Goal: Information Seeking & Learning: Learn about a topic

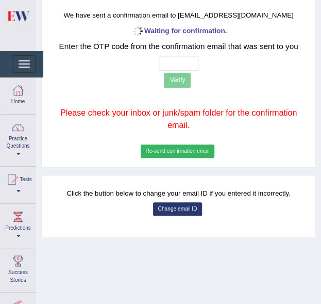
click at [20, 142] on link "Practice Questions" at bounding box center [18, 138] width 35 height 48
click at [18, 154] on span at bounding box center [17, 154] width 4 height 2
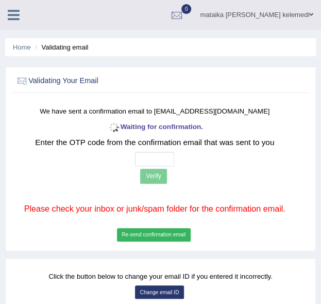
click at [311, 14] on span at bounding box center [311, 14] width 4 height 7
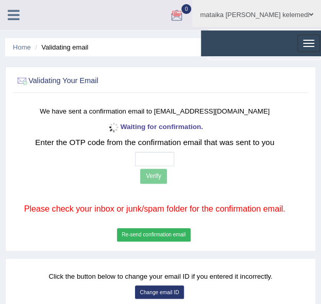
click at [286, 11] on link "mataika [PERSON_NAME] kelemedi" at bounding box center [256, 13] width 129 height 27
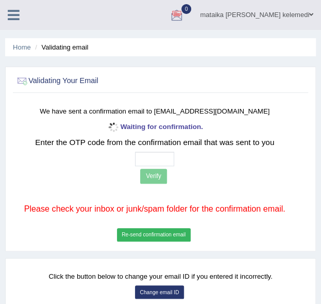
click at [311, 13] on span at bounding box center [311, 14] width 4 height 7
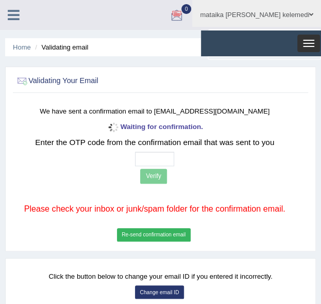
click at [310, 45] on button "Toggle navigation" at bounding box center [309, 44] width 23 height 18
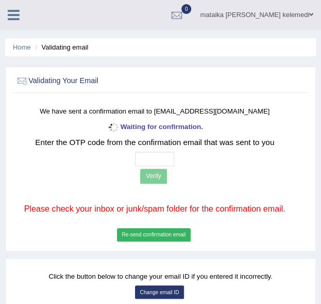
click at [284, 13] on link "mataika faga kelemedi" at bounding box center [256, 13] width 129 height 27
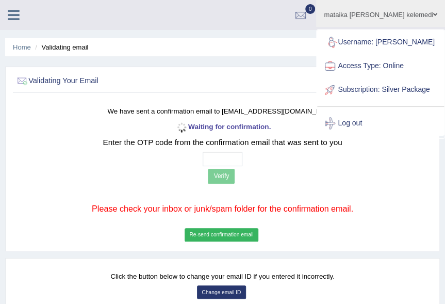
click at [321, 41] on link "Username: Mataika" at bounding box center [380, 42] width 127 height 24
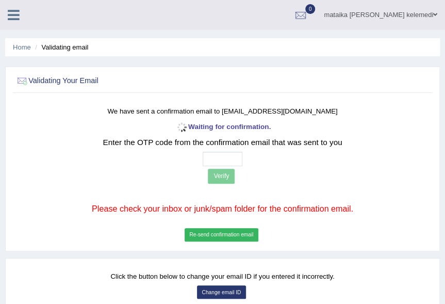
click at [321, 13] on span at bounding box center [435, 14] width 4 height 7
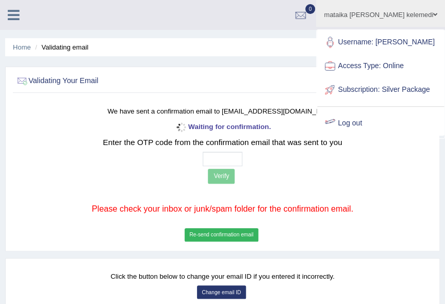
click at [321, 131] on link "Log out" at bounding box center [380, 123] width 127 height 24
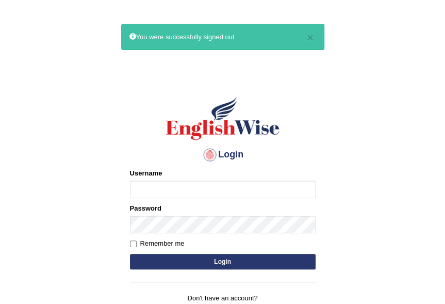
type input "Mataika"
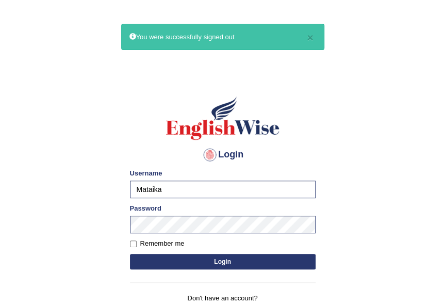
click at [168, 255] on button "Login" at bounding box center [223, 261] width 186 height 15
click at [132, 243] on input "Remember me" at bounding box center [133, 243] width 7 height 7
checkbox input "true"
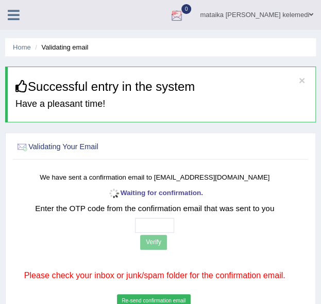
click at [185, 12] on div at bounding box center [176, 15] width 15 height 15
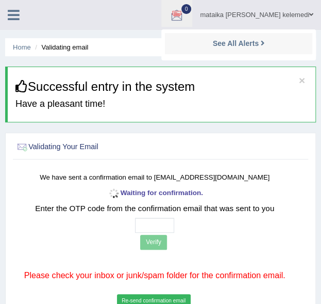
click at [18, 14] on icon at bounding box center [14, 14] width 12 height 13
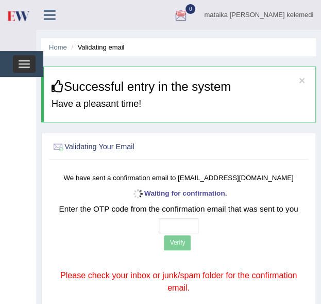
click at [24, 63] on span "button" at bounding box center [24, 63] width 11 height 1
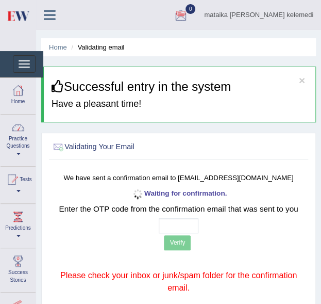
click at [20, 93] on div at bounding box center [17, 90] width 15 height 15
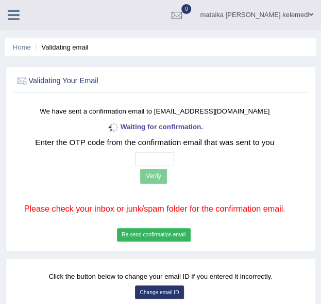
click at [272, 42] on ul "Home Validating email" at bounding box center [160, 47] width 311 height 18
click at [170, 6] on ul "mataika faga kelemedi Toggle navigation Username: Mataika Access Type: Online S…" at bounding box center [208, 14] width 225 height 29
click at [307, 10] on link "mataika [PERSON_NAME] kelemedi" at bounding box center [256, 13] width 129 height 27
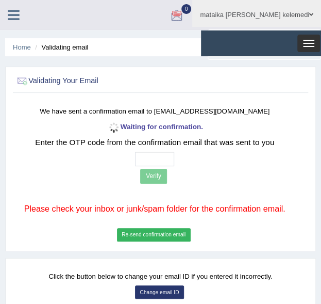
click at [304, 41] on button "Toggle navigation" at bounding box center [309, 44] width 23 height 18
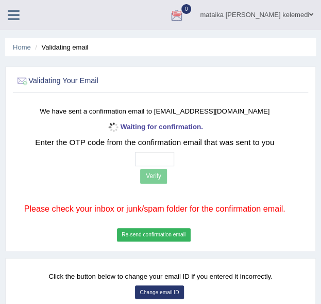
click at [310, 15] on span at bounding box center [311, 14] width 4 height 7
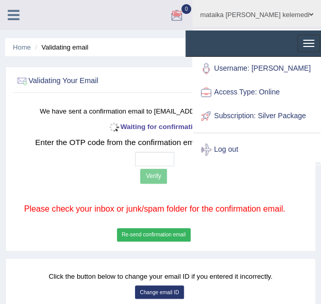
click at [251, 155] on link "Log out" at bounding box center [256, 150] width 127 height 24
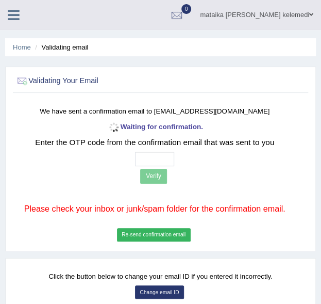
click at [307, 12] on link "mataika [PERSON_NAME] kelemedi" at bounding box center [256, 13] width 129 height 27
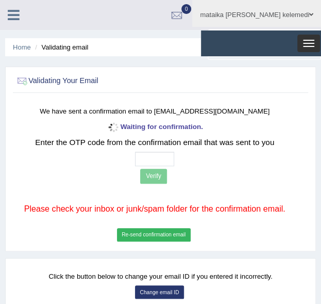
click at [310, 41] on button "Toggle navigation" at bounding box center [309, 44] width 23 height 18
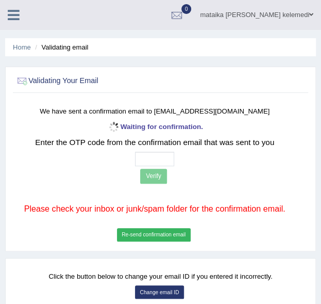
click at [310, 17] on span at bounding box center [311, 14] width 4 height 7
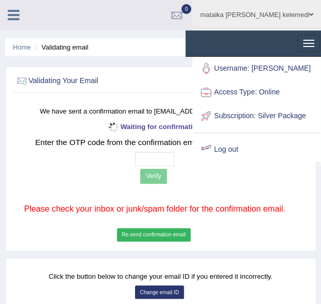
click at [245, 159] on link "Log out" at bounding box center [256, 150] width 127 height 24
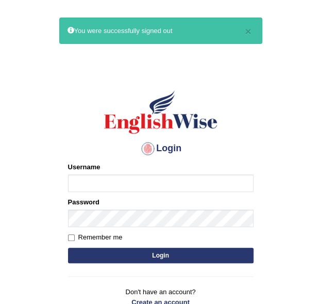
type input "Mataika"
click at [106, 178] on input "Mataika" at bounding box center [161, 183] width 186 height 18
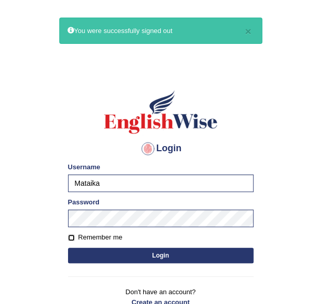
click at [68, 236] on input "Remember me" at bounding box center [71, 237] width 7 height 7
checkbox input "true"
click at [108, 255] on button "Login" at bounding box center [161, 255] width 186 height 15
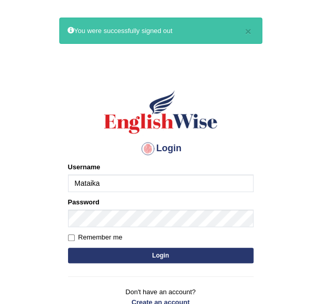
click at [110, 178] on input "Mataika" at bounding box center [161, 183] width 186 height 18
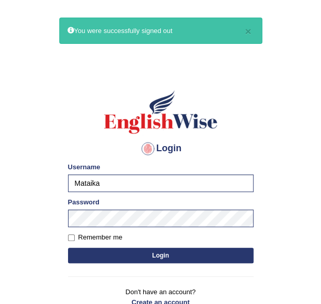
type input "Tinai"
click at [72, 236] on input "Remember me" at bounding box center [71, 237] width 7 height 7
checkbox input "true"
click at [84, 249] on button "Login" at bounding box center [161, 255] width 186 height 15
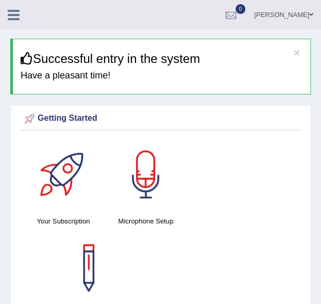
click at [288, 13] on link "[PERSON_NAME]" at bounding box center [284, 13] width 75 height 27
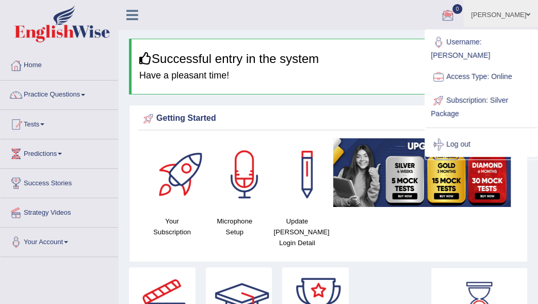
click at [321, 14] on span at bounding box center [528, 14] width 4 height 7
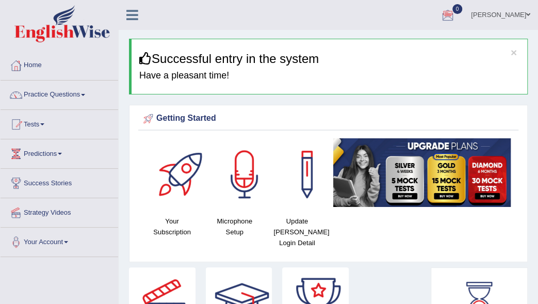
click at [321, 16] on link "Tamarisi Tinai" at bounding box center [500, 13] width 75 height 27
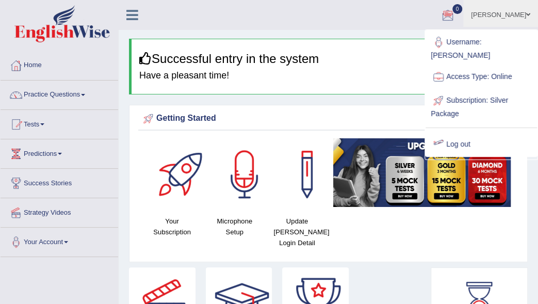
click at [321, 136] on link "Log out" at bounding box center [480, 145] width 111 height 24
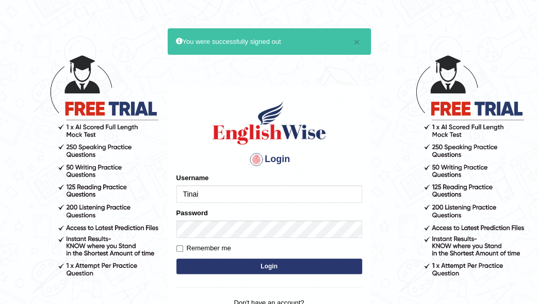
click at [251, 192] on input "Tinai" at bounding box center [269, 194] width 186 height 18
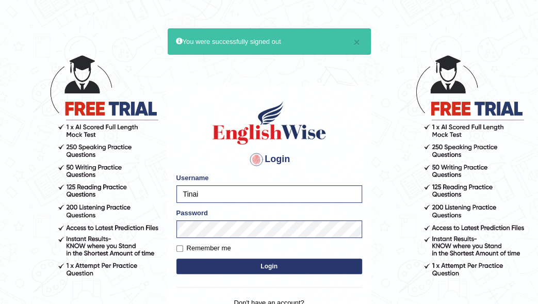
type input "Mataika"
click at [224, 266] on button "Login" at bounding box center [269, 265] width 186 height 15
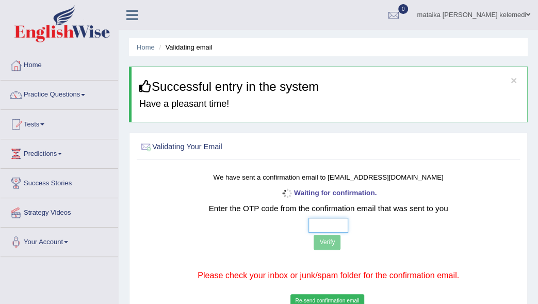
click at [325, 223] on input "text" at bounding box center [328, 225] width 40 height 15
type input "6 0 1 7"
click at [326, 239] on button "Verify" at bounding box center [327, 242] width 27 height 15
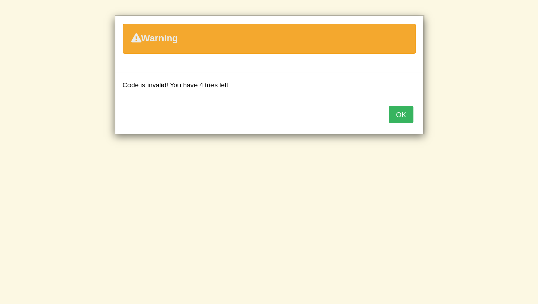
click at [400, 112] on button "OK" at bounding box center [401, 115] width 24 height 18
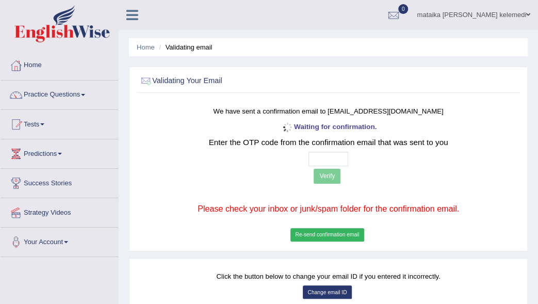
click at [325, 288] on button "Change email ID" at bounding box center [327, 291] width 49 height 13
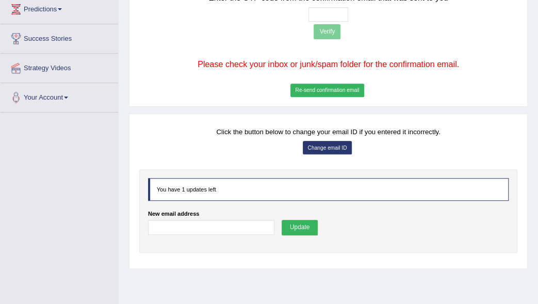
scroll to position [158, 0]
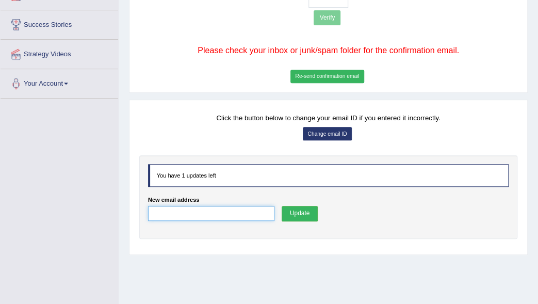
click at [171, 207] on input "New email address" at bounding box center [211, 213] width 126 height 15
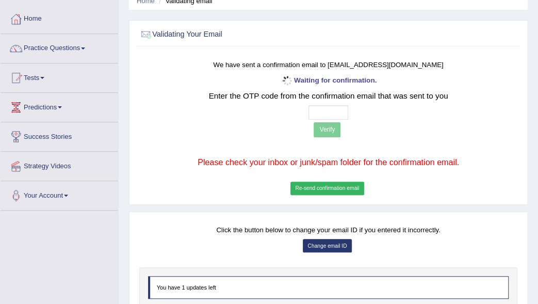
scroll to position [0, 0]
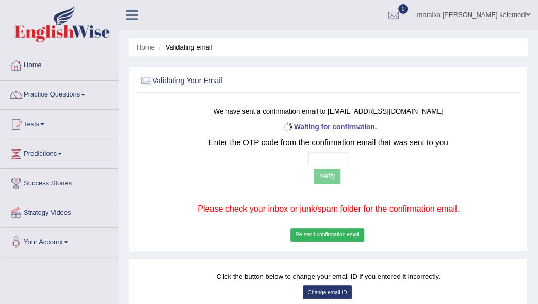
click at [525, 13] on link "mataika faga kelemedi" at bounding box center [473, 13] width 129 height 27
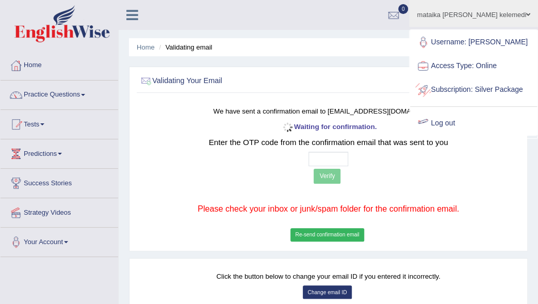
click at [456, 132] on link "Log out" at bounding box center [473, 123] width 127 height 24
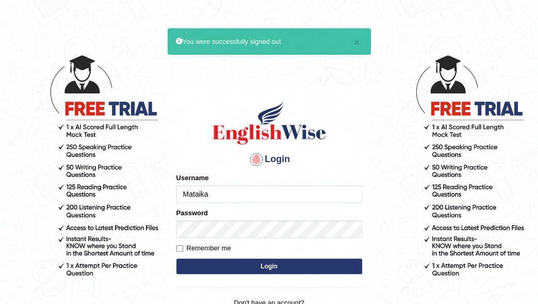
click at [233, 191] on input "Mataika" at bounding box center [269, 194] width 186 height 18
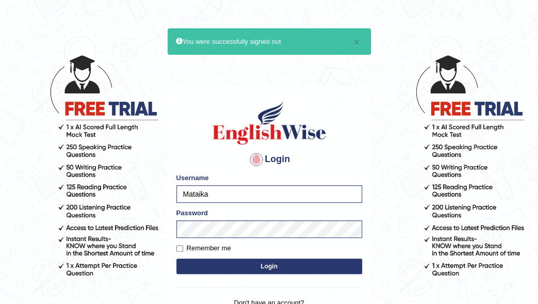
type input "Tinai"
click at [223, 260] on button "Login" at bounding box center [269, 265] width 186 height 15
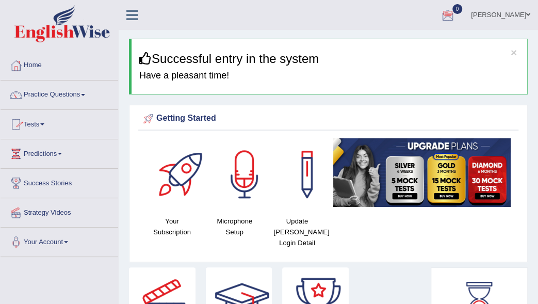
click at [64, 151] on link "Predictions" at bounding box center [60, 152] width 118 height 26
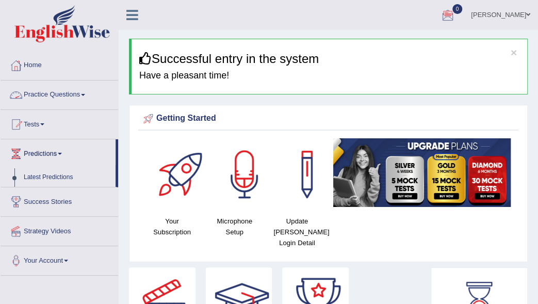
click at [45, 122] on link "Tests" at bounding box center [60, 123] width 118 height 26
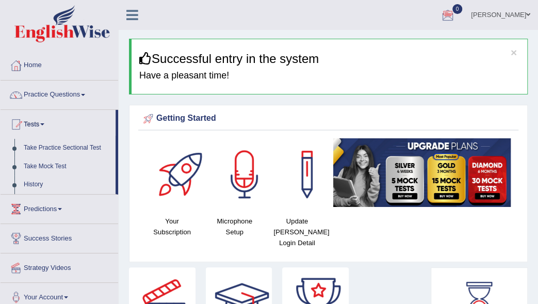
click at [84, 95] on link "Practice Questions" at bounding box center [60, 93] width 118 height 26
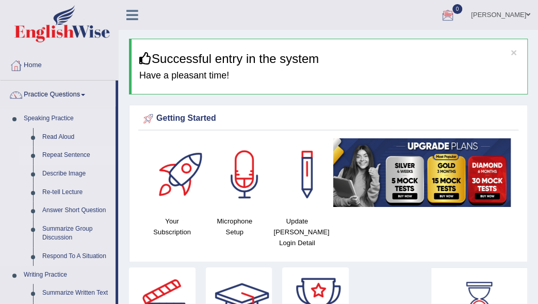
drag, startPoint x: 117, startPoint y: 97, endPoint x: 117, endPoint y: 155, distance: 57.8
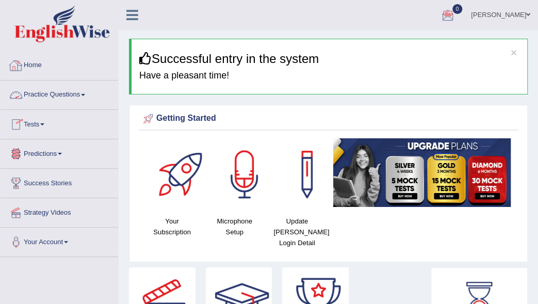
click at [81, 100] on link "Practice Questions" at bounding box center [60, 93] width 118 height 26
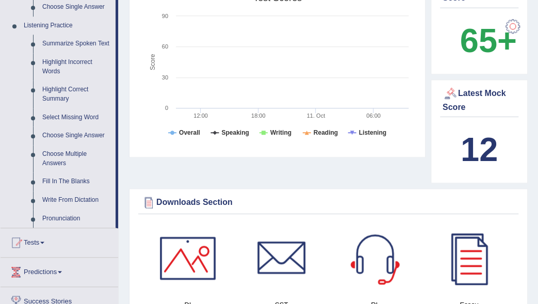
scroll to position [433, 0]
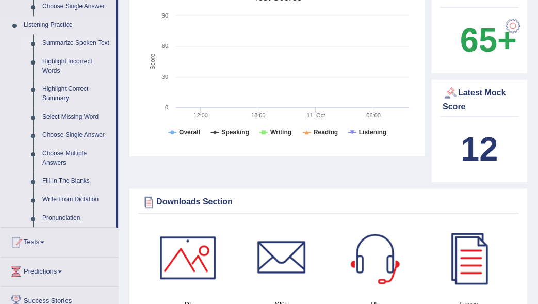
click at [66, 42] on link "Summarize Spoken Text" at bounding box center [77, 43] width 78 height 19
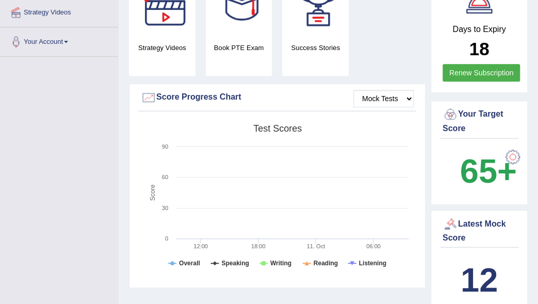
scroll to position [396, 0]
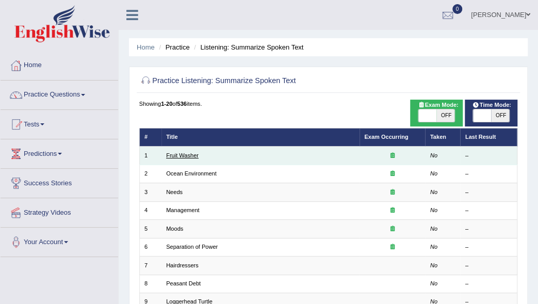
click at [184, 155] on link "Fruit Washer" at bounding box center [182, 155] width 32 height 6
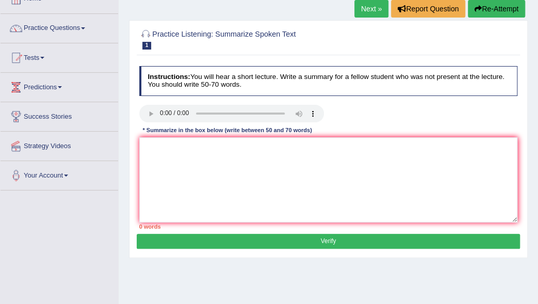
scroll to position [68, 0]
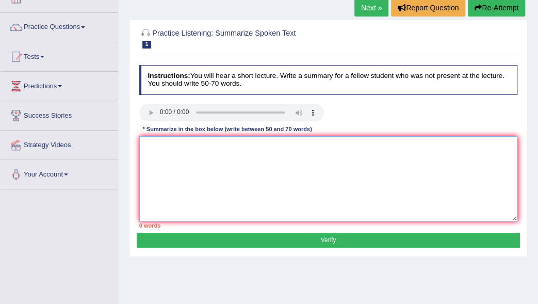
click at [151, 143] on textarea at bounding box center [328, 178] width 379 height 85
type textarea "t"
click at [149, 144] on textarea "T" at bounding box center [328, 178] width 379 height 85
click at [375, 95] on div "Instructions: You will hear a short lecture. Write a summary for a fellow stude…" at bounding box center [328, 147] width 383 height 172
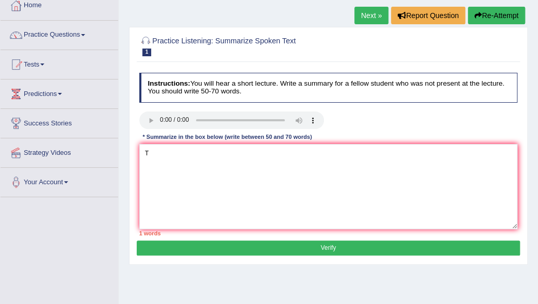
scroll to position [0, 0]
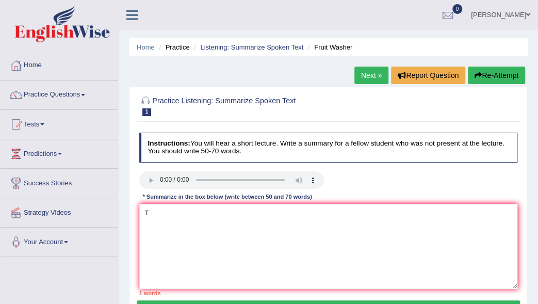
click at [430, 184] on div at bounding box center [328, 181] width 387 height 20
click at [151, 209] on textarea "T" at bounding box center [328, 246] width 379 height 85
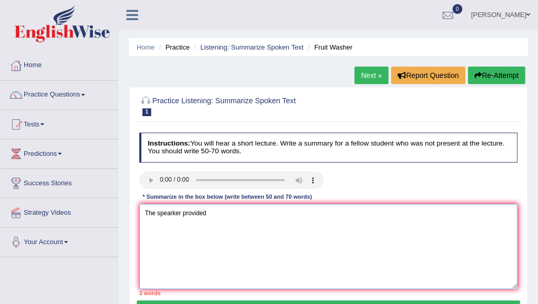
click at [217, 211] on textarea "The spearker provided" at bounding box center [328, 246] width 379 height 85
click at [290, 208] on textarea "The spearker provided a comprehensive overview of Fruit washer" at bounding box center [328, 246] width 379 height 85
click at [319, 212] on textarea "The spearker provided a comprehensive overview of fruit washer" at bounding box center [328, 246] width 379 height 85
click at [340, 217] on textarea "The spearker provided a comprehensive overview of fruit washer, highlighting" at bounding box center [328, 246] width 379 height 85
drag, startPoint x: 340, startPoint y: 217, endPoint x: 317, endPoint y: 231, distance: 27.1
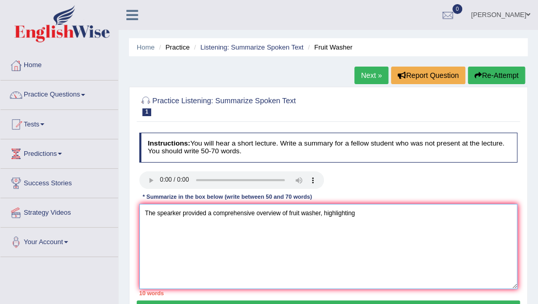
click at [317, 231] on textarea "The spearker provided a comprehensive overview of fruit washer, highlighting" at bounding box center [328, 246] width 379 height 85
click at [341, 212] on textarea "The spearker provided a comprehensive overview of fruit washer, highlighting" at bounding box center [328, 246] width 379 height 85
click at [367, 211] on textarea "The spearker provided a comprehensive overview of fruit washer, highlighting" at bounding box center [328, 246] width 379 height 85
type textarea "The spearker provided a comprehensive overview of fruit washer, highlighting"
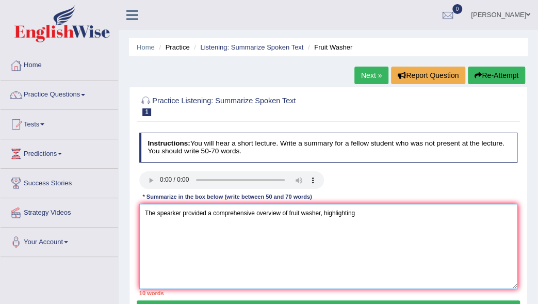
click at [360, 212] on textarea "The spearker provided a comprehensive overview of fruit washer, highlighting" at bounding box center [328, 246] width 379 height 85
click at [357, 213] on textarea "The spearker provided a comprehensive overview of fruit washer, highlighting" at bounding box center [328, 246] width 379 height 85
click at [406, 214] on textarea "The spearker provided a comprehensive overview of fruit washer, highlighting ho…" at bounding box center [328, 246] width 379 height 85
click at [408, 211] on textarea "The spearker provided a comprehensive overview of fruit washer, highlighting ho…" at bounding box center [328, 246] width 379 height 85
click at [439, 210] on textarea "The spearker provided a comprehensive overview of fruit washer, highlighting ho…" at bounding box center [328, 246] width 379 height 85
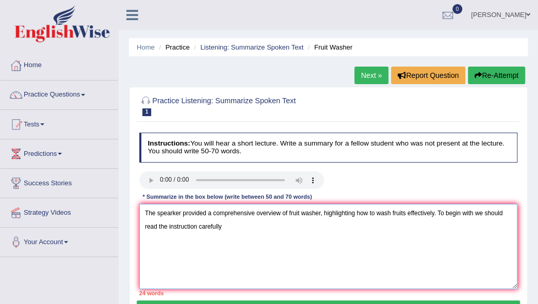
click at [227, 224] on textarea "The spearker provided a comprehensive overview of fruit washer, highlighting ho…" at bounding box center [328, 246] width 379 height 85
click at [434, 211] on textarea "The spearker provided a comprehensive overview of fruit washer, highlighting ho…" at bounding box center [328, 246] width 379 height 85
click at [477, 210] on textarea "The spearker provided a comprehensive overview of fruit washer, highlighting ho…" at bounding box center [328, 246] width 379 height 85
click at [208, 226] on textarea "The spearker provided a comprehensive overview of fruit washer, highlighting ho…" at bounding box center [328, 246] width 379 height 85
click at [212, 224] on textarea "The spearker provided a comprehensive overview of fruit washer, highlighting ho…" at bounding box center [328, 246] width 379 height 85
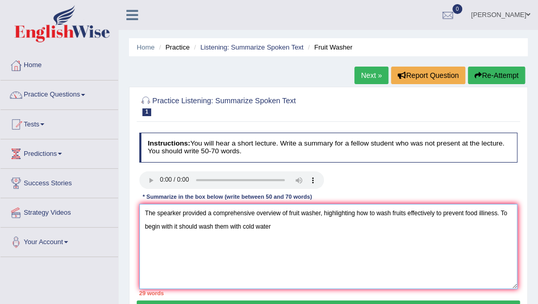
click at [275, 223] on textarea "The spearker provided a comprehensive overview of fruit washer, highlighting ho…" at bounding box center [328, 246] width 379 height 85
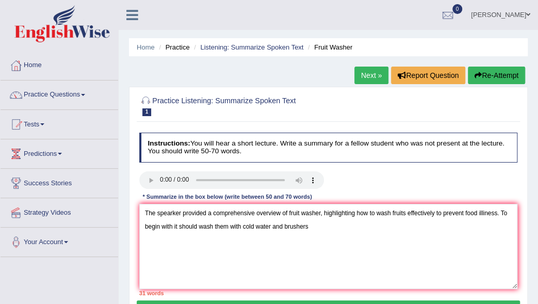
click at [259, 76] on div "Home Practice Listening: Summarize Spoken Text Fruit Washer Next » Report Quest…" at bounding box center [328, 258] width 419 height 516
click at [316, 227] on textarea "The spearker provided a comprehensive overview of fruit washer, highlighting ho…" at bounding box center [328, 246] width 379 height 85
click at [209, 270] on textarea "The spearker provided a comprehensive overview of fruit washer, highlighting ho…" at bounding box center [328, 246] width 379 height 85
click at [313, 224] on textarea "The spearker provided a comprehensive overview of fruit washer, highlighting ho…" at bounding box center [328, 246] width 379 height 85
click at [433, 10] on ul "Tamarisi Tinai Toggle navigation Username: Tinai Access Type: Online Subscripti…" at bounding box center [390, 14] width 293 height 29
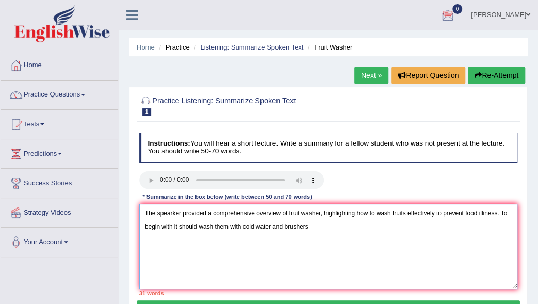
click at [314, 224] on textarea "The spearker provided a comprehensive overview of fruit washer, highlighting ho…" at bounding box center [328, 246] width 379 height 85
click at [309, 227] on textarea "The spearker provided a comprehensive overview of fruit washer, highlighting ho…" at bounding box center [328, 246] width 379 height 85
click at [435, 225] on textarea "The spearker provided a comprehensive overview of fruit washer, highlighting ho…" at bounding box center [328, 246] width 379 height 85
click at [469, 224] on textarea "The spearker provided a comprehensive overview of fruit washer, highlighting ho…" at bounding box center [328, 246] width 379 height 85
click at [507, 227] on textarea "The spearker provided a comprehensive overview of fruit washer, highlighting ho…" at bounding box center [328, 246] width 379 height 85
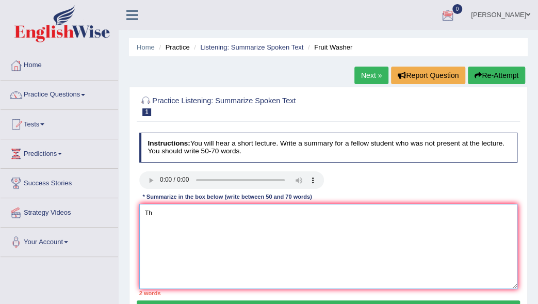
type textarea "T"
click at [372, 70] on link "Next »" at bounding box center [371, 76] width 34 height 18
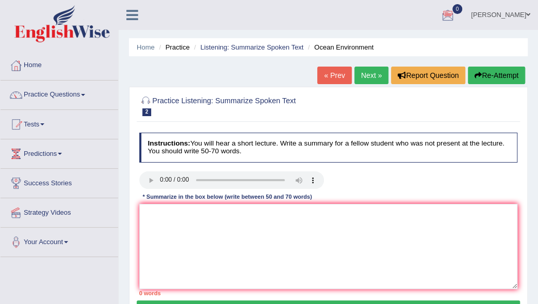
click at [378, 6] on ul "Tamarisi Tinai Toggle navigation Username: Tinai Access Type: Online Subscripti…" at bounding box center [390, 14] width 293 height 29
click at [299, 9] on ul "Tamarisi Tinai Toggle navigation Username: Tinai Access Type: Online Subscripti…" at bounding box center [390, 14] width 293 height 29
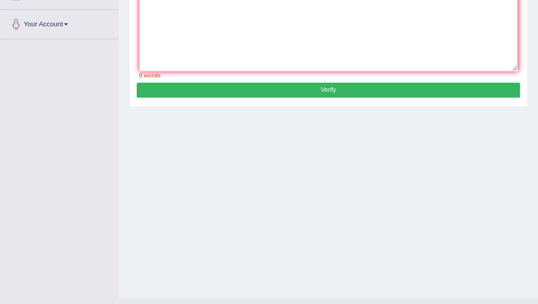
scroll to position [237, 0]
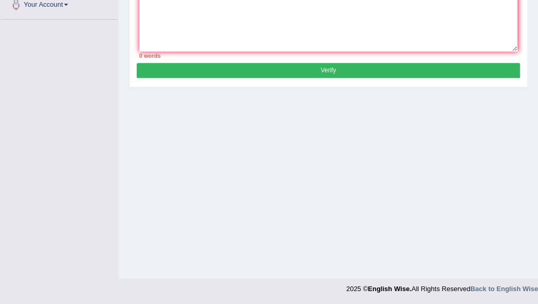
click at [519, 115] on div "Home Practice Listening: Summarize Spoken Text Ocean Environment « Prev Next » …" at bounding box center [328, 21] width 419 height 516
click at [172, 126] on div "Home Practice Listening: Summarize Spoken Text Ocean Environment « Prev Next » …" at bounding box center [328, 21] width 419 height 516
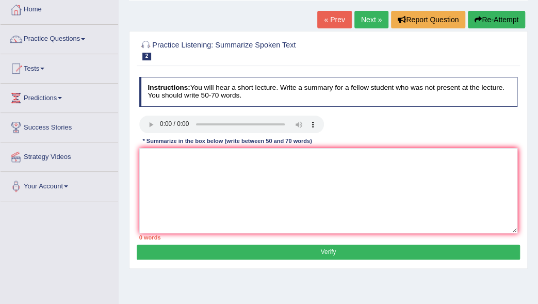
scroll to position [52, 0]
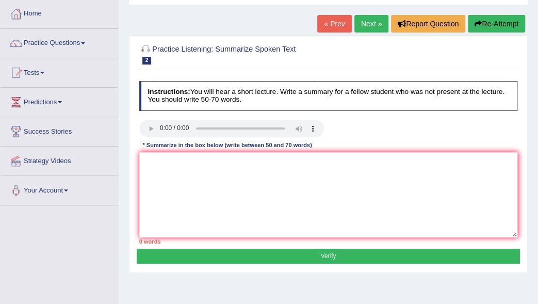
click at [377, 120] on div at bounding box center [328, 130] width 387 height 20
click at [145, 161] on textarea at bounding box center [328, 194] width 379 height 85
type textarea "t"
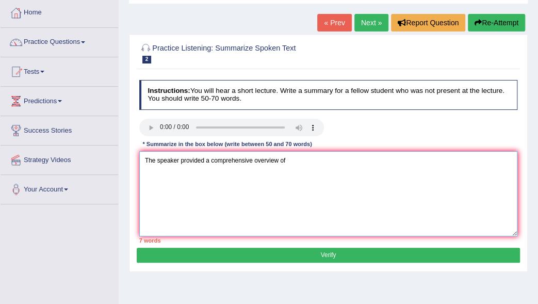
click at [291, 159] on textarea "The speaker provided a comprehensive overview of" at bounding box center [328, 193] width 379 height 85
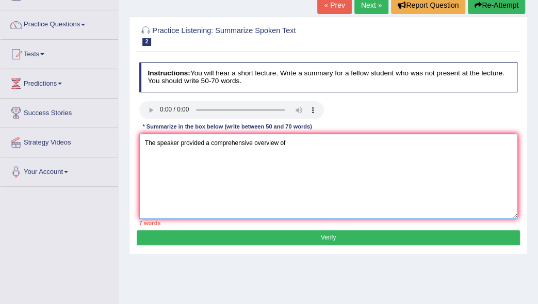
scroll to position [94, 0]
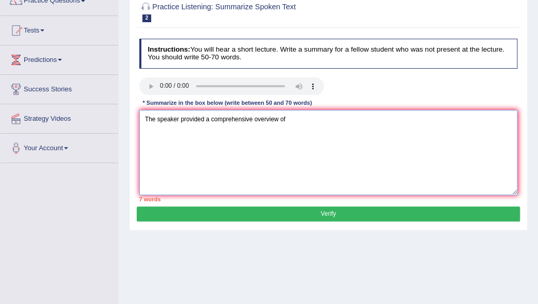
click at [288, 120] on textarea "The speaker provided a comprehensive overview of" at bounding box center [328, 152] width 379 height 85
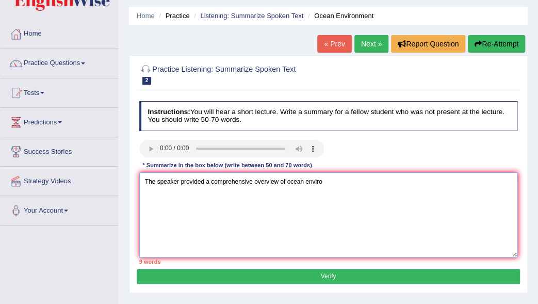
scroll to position [30, 0]
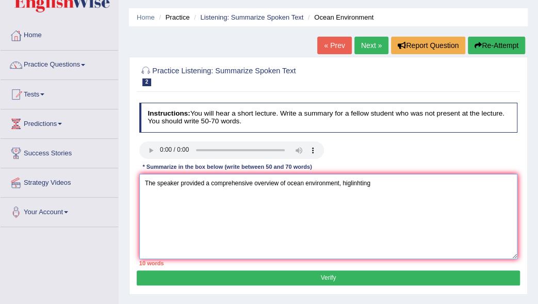
click at [355, 183] on textarea "The speaker provided a comprehensive overview of ocean environment, higlinhting" at bounding box center [328, 216] width 379 height 85
click at [348, 180] on textarea "The speaker provided a comprehensive overview of ocean environment, higlighting" at bounding box center [328, 216] width 379 height 85
click at [374, 183] on textarea "The speaker provided a comprehensive overview of ocean environment, highlighting" at bounding box center [328, 216] width 379 height 85
click at [373, 185] on textarea "The speaker provided a comprehensive overview of ocean environment, highlighting" at bounding box center [328, 216] width 379 height 85
drag, startPoint x: 398, startPoint y: 182, endPoint x: 416, endPoint y: 211, distance: 34.5
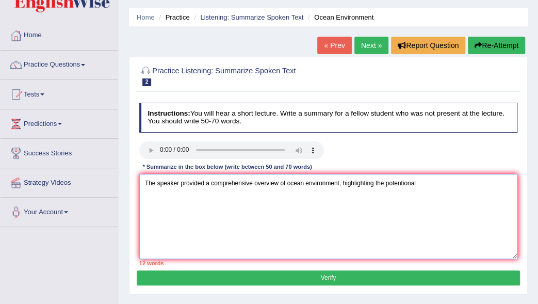
click at [416, 211] on textarea "The speaker provided a comprehensive overview of ocean environment, highlightin…" at bounding box center [328, 216] width 379 height 85
click at [415, 182] on textarea "The speaker provided a comprehensive overview of ocean environment, highlightin…" at bounding box center [328, 216] width 379 height 85
click at [431, 183] on textarea "The speaker provided a comprehensive overview of ocean environment, highlightin…" at bounding box center [328, 216] width 379 height 85
click at [174, 198] on textarea "The speaker provided a comprehensive overview of ocean environment, highlightin…" at bounding box center [328, 216] width 379 height 85
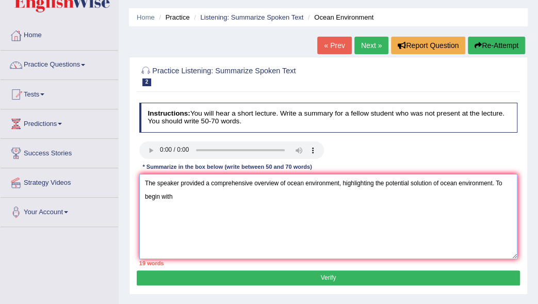
click at [179, 195] on textarea "The speaker provided a comprehensive overview of ocean environment, highlightin…" at bounding box center [328, 216] width 379 height 85
drag, startPoint x: 217, startPoint y: 195, endPoint x: 266, endPoint y: 202, distance: 50.0
click at [266, 202] on textarea "The speaker provided a comprehensive overview of ocean environment, highlightin…" at bounding box center [328, 216] width 379 height 85
click at [236, 195] on textarea "The speaker provided a comprehensive overview of ocean environment, highlightin…" at bounding box center [328, 216] width 379 height 85
click at [255, 193] on textarea "The speaker provided a comprehensive overview of ocean environment, highlightin…" at bounding box center [328, 216] width 379 height 85
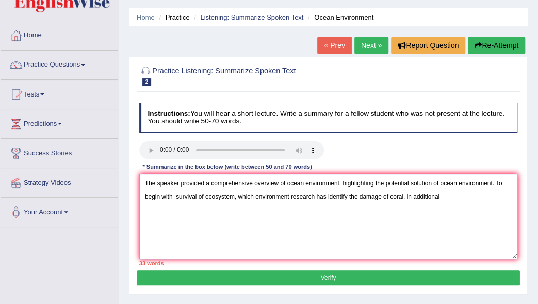
click at [412, 194] on textarea "The speaker provided a comprehensive overview of ocean environment, highlightin…" at bounding box center [328, 216] width 379 height 85
click at [445, 194] on textarea "The speaker provided a comprehensive overview of ocean environment, highlightin…" at bounding box center [328, 216] width 379 height 85
type textarea "The speaker provided a comprehensive overview of ocean environment, highlightin…"
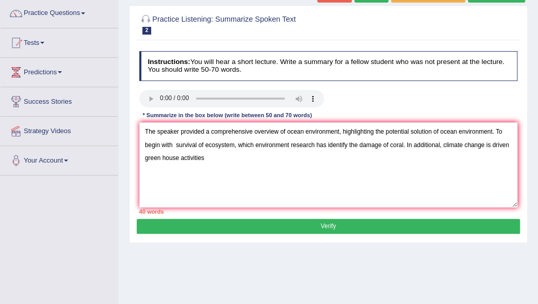
scroll to position [80, 0]
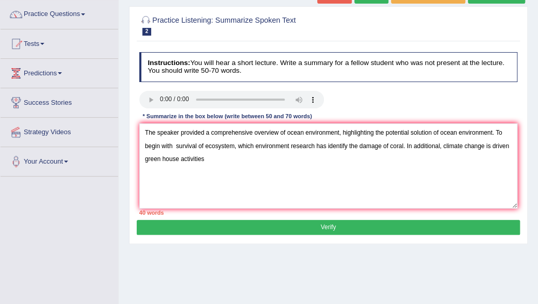
click at [304, 222] on button "Verify" at bounding box center [328, 227] width 383 height 15
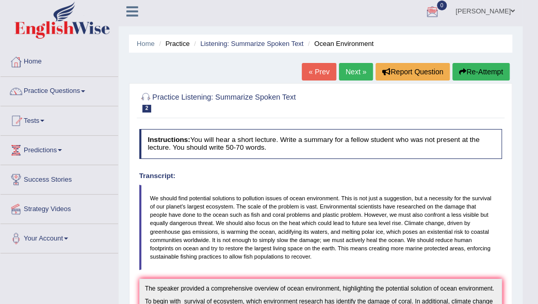
scroll to position [0, 0]
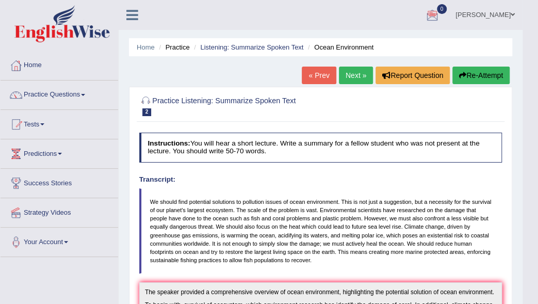
click at [173, 46] on li "Practice" at bounding box center [172, 47] width 33 height 10
click at [78, 95] on link "Practice Questions" at bounding box center [60, 93] width 118 height 26
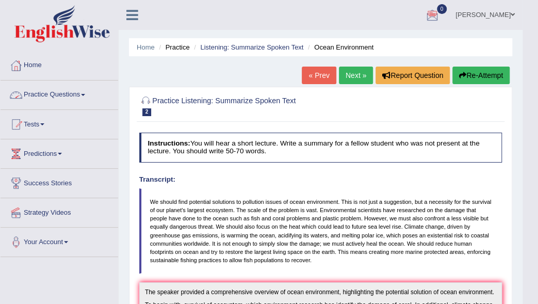
click at [116, 97] on link "Practice Questions" at bounding box center [60, 93] width 118 height 26
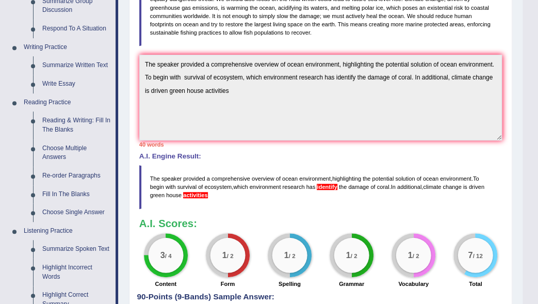
scroll to position [231, 0]
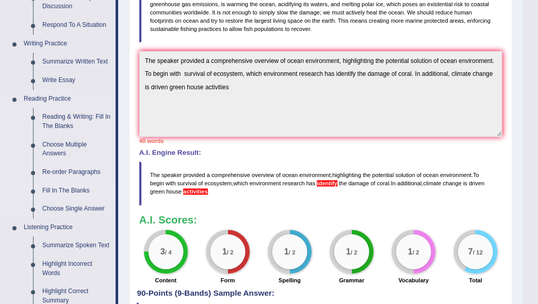
click at [75, 188] on link "Fill In The Blanks" at bounding box center [77, 191] width 78 height 19
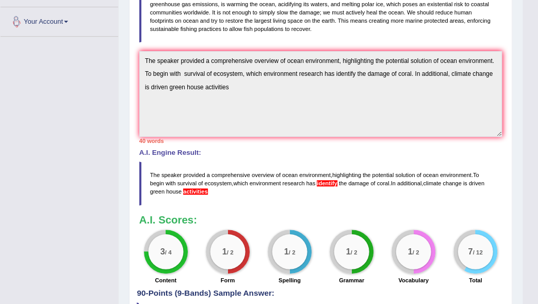
scroll to position [300, 0]
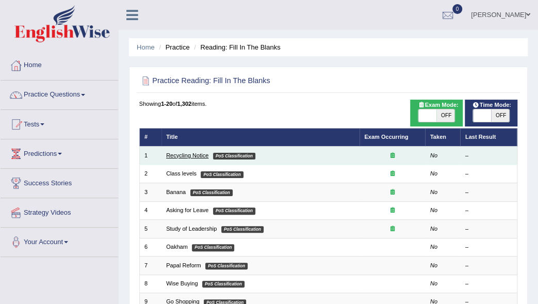
click at [186, 153] on link "Recycling Notice" at bounding box center [187, 155] width 42 height 6
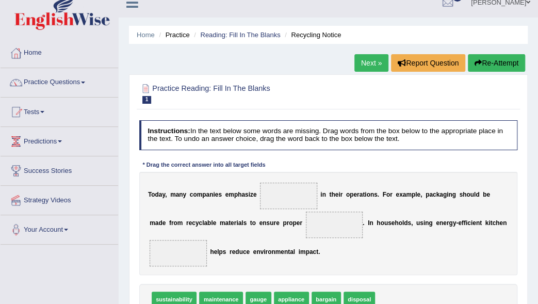
scroll to position [13, 0]
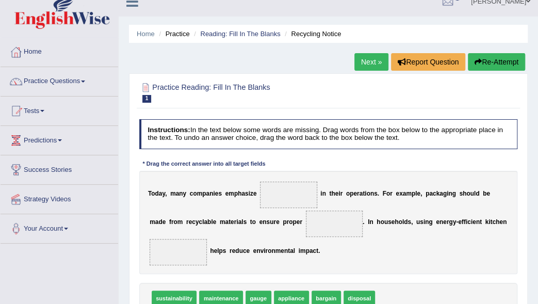
click at [77, 79] on link "Practice Questions" at bounding box center [60, 80] width 118 height 26
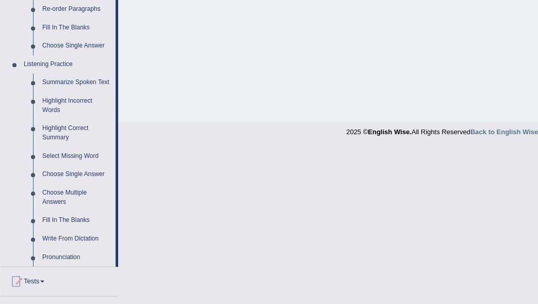
scroll to position [391, 0]
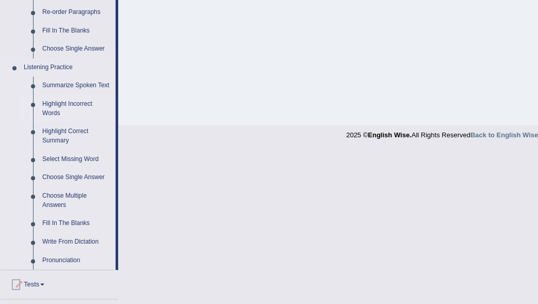
click at [55, 108] on link "Highlight Incorrect Words" at bounding box center [77, 108] width 78 height 27
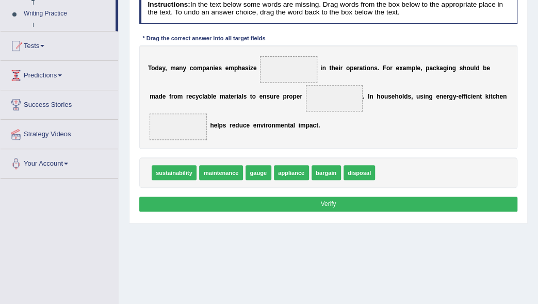
scroll to position [152, 0]
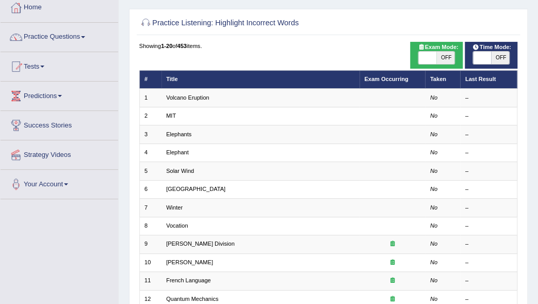
scroll to position [57, 0]
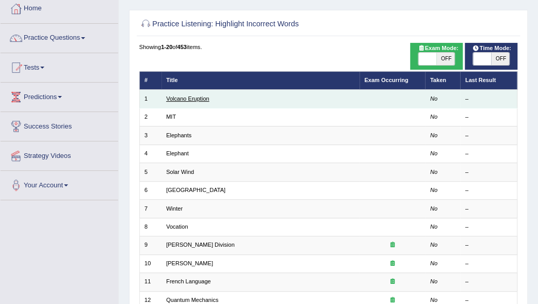
click at [172, 95] on link "Volcano Eruption" at bounding box center [187, 98] width 43 height 6
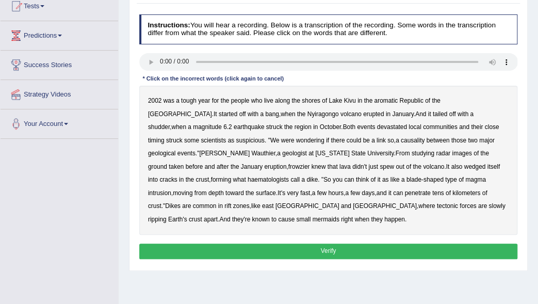
scroll to position [119, 0]
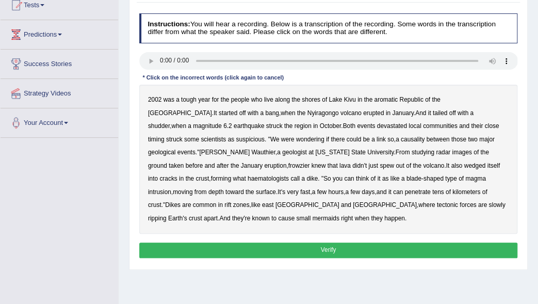
click at [384, 97] on b "aromatic" at bounding box center [386, 99] width 24 height 7
click at [471, 124] on b "their" at bounding box center [477, 125] width 12 height 7
click at [318, 175] on b "dike" at bounding box center [311, 178] width 11 height 7
click at [273, 201] on b "east" at bounding box center [267, 204] width 11 height 7
click at [352, 242] on button "Verify" at bounding box center [328, 249] width 379 height 15
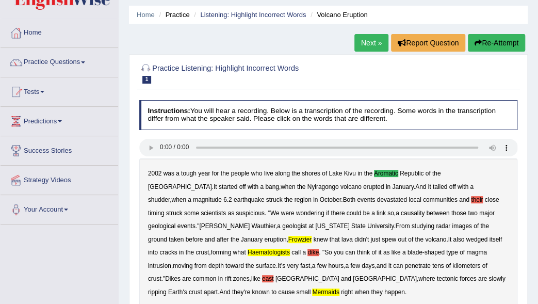
scroll to position [32, 0]
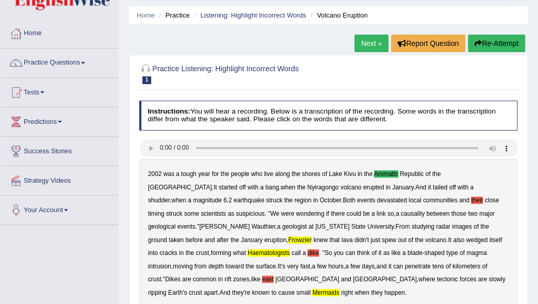
click at [373, 40] on link "Next »" at bounding box center [371, 44] width 34 height 18
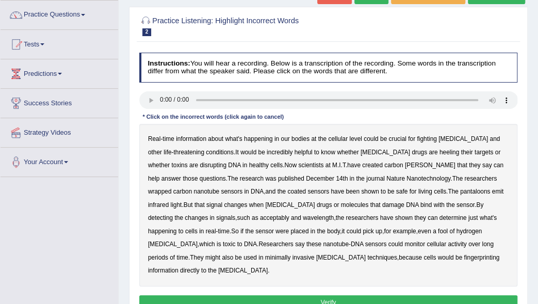
scroll to position [79, 0]
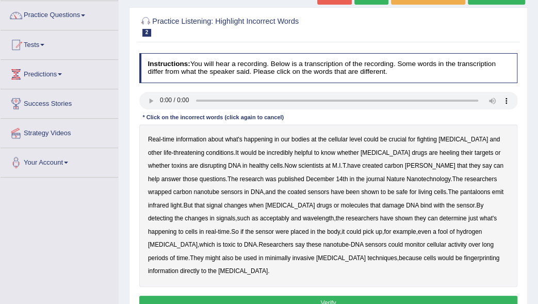
click at [439, 152] on b "heeling" at bounding box center [449, 152] width 20 height 7
click at [303, 219] on b "wavelength" at bounding box center [318, 218] width 31 height 7
click at [456, 229] on b "hydrogen" at bounding box center [469, 231] width 26 height 7
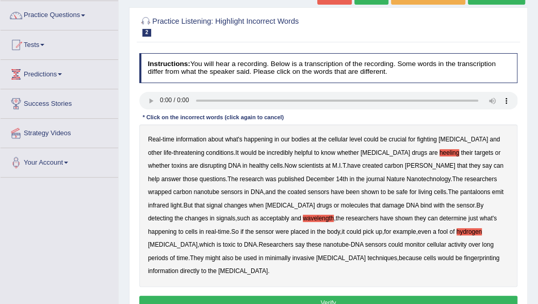
click at [456, 229] on b "hydrogen" at bounding box center [469, 231] width 26 height 7
click at [438, 228] on b "fool" at bounding box center [443, 231] width 10 height 7
click at [418, 228] on b "even" at bounding box center [424, 231] width 13 height 7
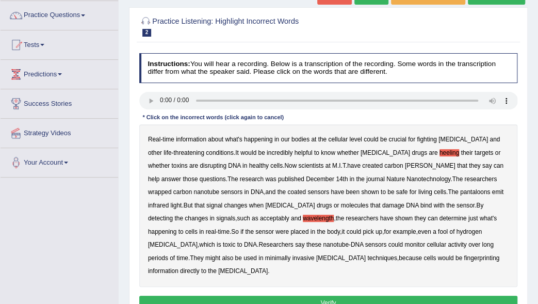
click at [418, 228] on b "even" at bounding box center [424, 231] width 13 height 7
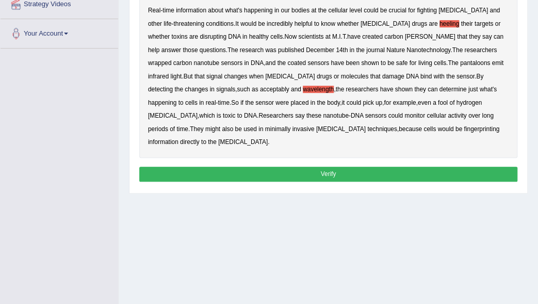
scroll to position [207, 0]
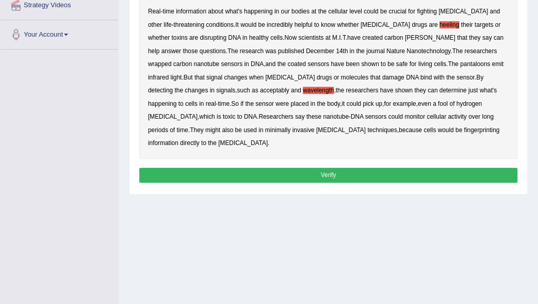
click at [467, 168] on button "Verify" at bounding box center [328, 175] width 379 height 15
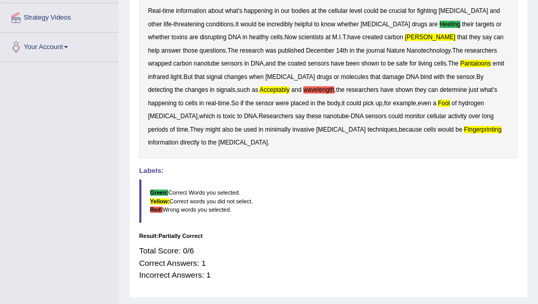
scroll to position [0, 0]
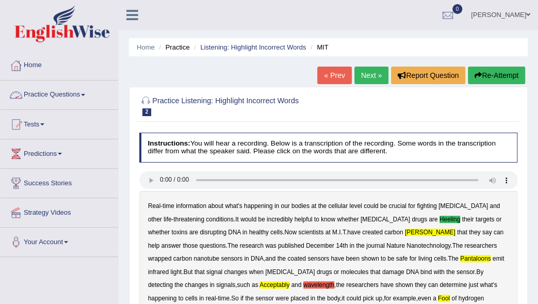
click at [83, 94] on link "Practice Questions" at bounding box center [60, 93] width 118 height 26
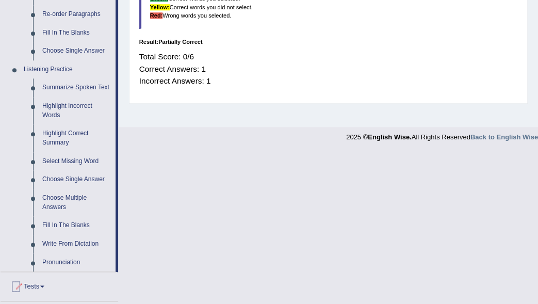
scroll to position [390, 0]
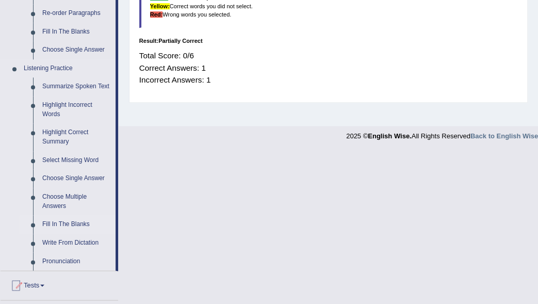
click at [64, 224] on link "Fill In The Blanks" at bounding box center [77, 224] width 78 height 19
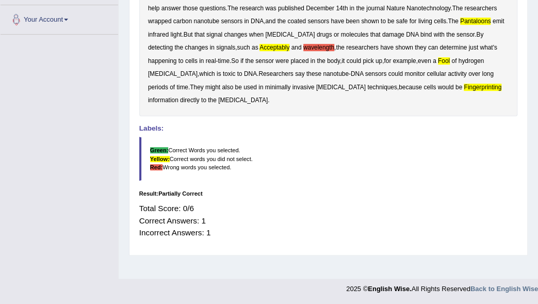
scroll to position [160, 0]
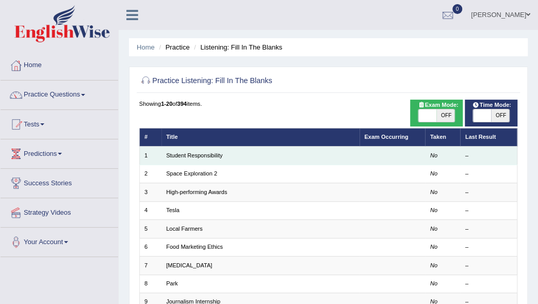
drag, startPoint x: 190, startPoint y: 153, endPoint x: 153, endPoint y: 158, distance: 37.9
click at [153, 158] on td "1" at bounding box center [150, 155] width 22 height 18
click at [183, 154] on link "Student Responsibility" at bounding box center [194, 155] width 56 height 6
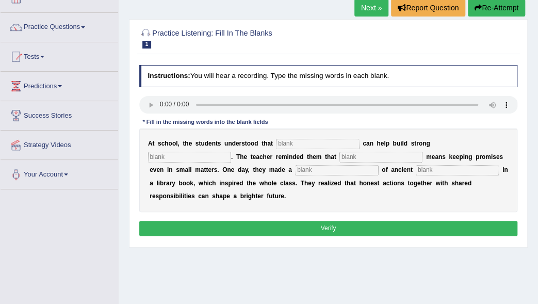
scroll to position [67, 0]
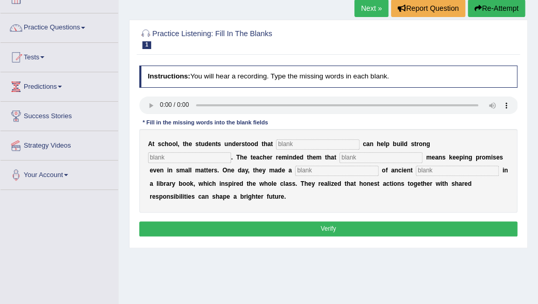
click at [281, 140] on input "text" at bounding box center [317, 144] width 83 height 10
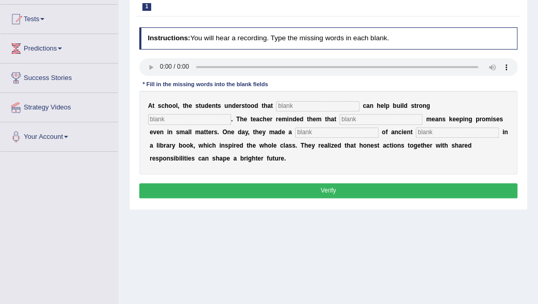
scroll to position [101, 0]
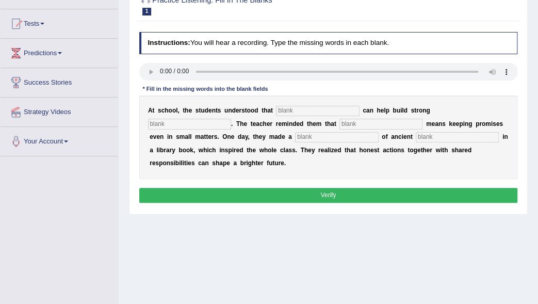
click at [281, 108] on input "text" at bounding box center [317, 111] width 83 height 10
type input "responsibilty"
click at [231, 119] on input "text" at bounding box center [189, 124] width 83 height 10
type input "communities"
click at [339, 123] on input "text" at bounding box center [380, 124] width 83 height 10
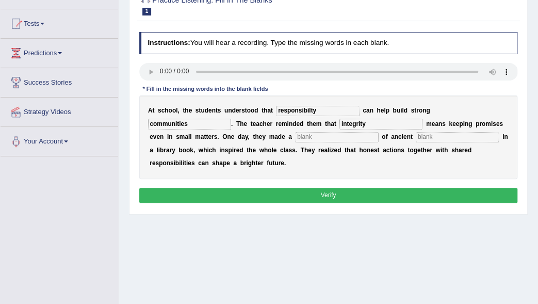
type input "integrity"
click at [295, 134] on input "text" at bounding box center [336, 137] width 83 height 10
type input "dicovery"
click at [416, 138] on input "text" at bounding box center [457, 137] width 83 height 10
type input "words"
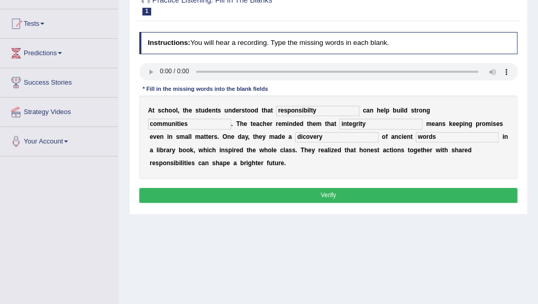
click at [307, 188] on button "Verify" at bounding box center [328, 195] width 379 height 15
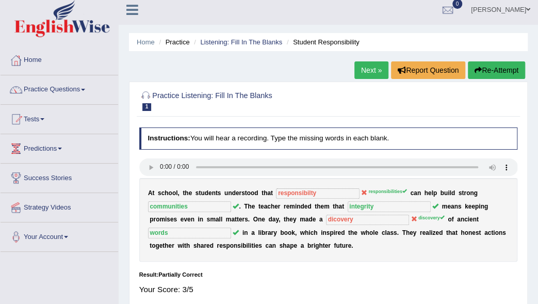
scroll to position [0, 0]
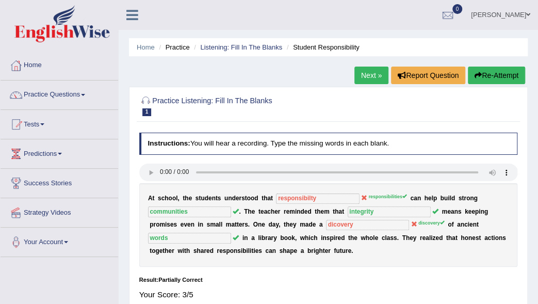
click at [367, 70] on link "Next »" at bounding box center [371, 76] width 34 height 18
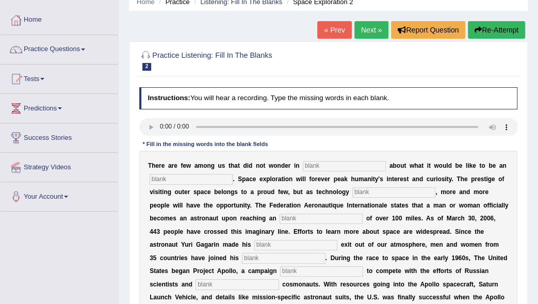
scroll to position [66, 0]
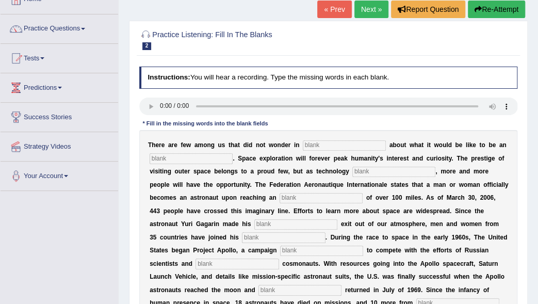
click at [363, 6] on link "Next »" at bounding box center [371, 10] width 34 height 18
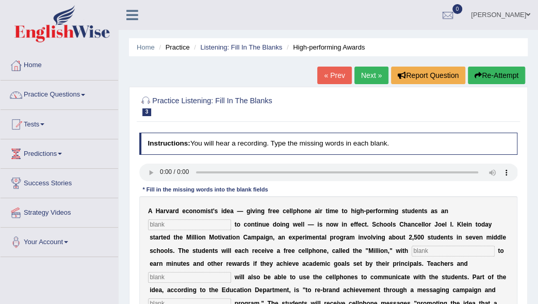
click at [231, 219] on input "text" at bounding box center [189, 224] width 83 height 10
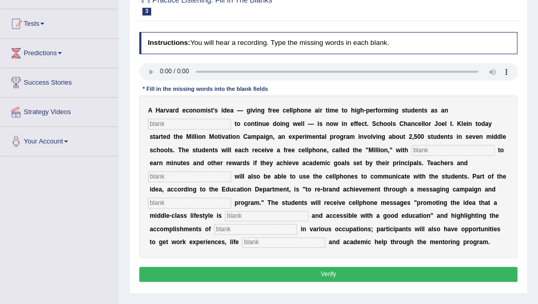
scroll to position [103, 0]
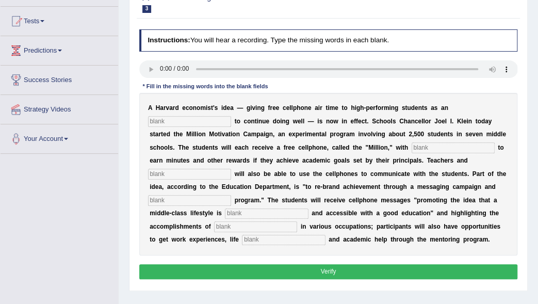
click at [231, 116] on input "text" at bounding box center [189, 121] width 83 height 10
type input "incentive"
click at [412, 145] on input "text" at bounding box center [453, 147] width 83 height 10
type input "opportunity"
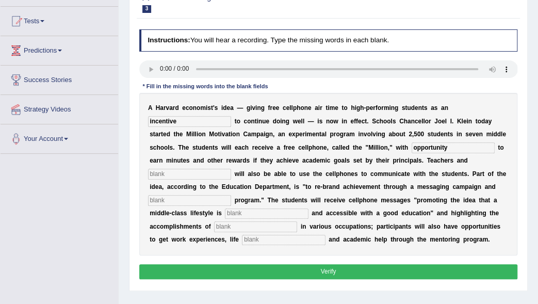
click at [231, 169] on input "text" at bounding box center [189, 174] width 83 height 10
type input "administrator"
click at [231, 195] on input "text" at bounding box center [189, 200] width 83 height 10
type input "mentoring"
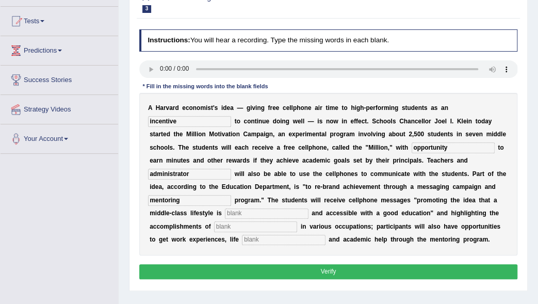
click at [308, 208] on input "text" at bounding box center [266, 213] width 83 height 10
type input "desirable"
click at [297, 221] on input "text" at bounding box center [255, 226] width 83 height 10
type input "professional"
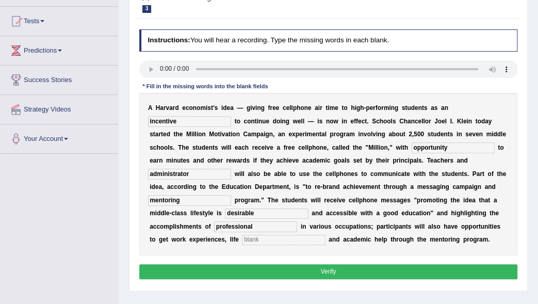
click at [325, 235] on input "text" at bounding box center [283, 240] width 83 height 10
type input "coaching"
click at [325, 268] on button "Verify" at bounding box center [328, 271] width 379 height 15
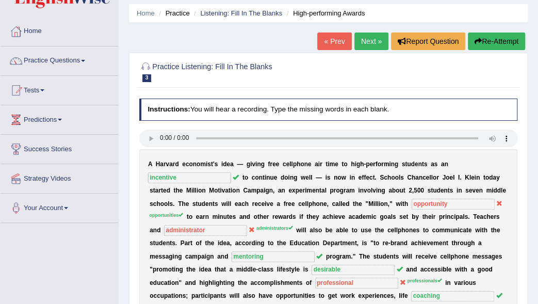
scroll to position [0, 0]
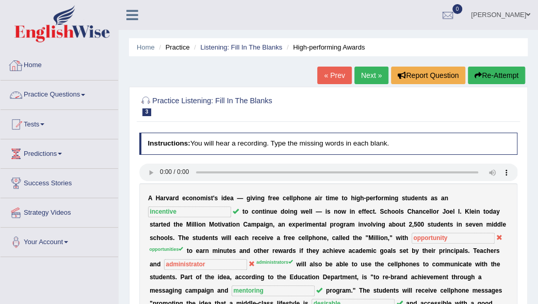
click at [66, 94] on link "Practice Questions" at bounding box center [60, 93] width 118 height 26
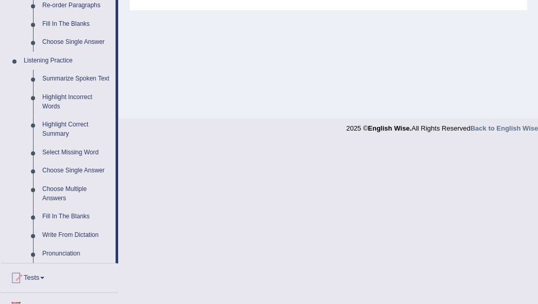
scroll to position [397, 0]
click at [60, 231] on link "Write From Dictation" at bounding box center [77, 236] width 78 height 19
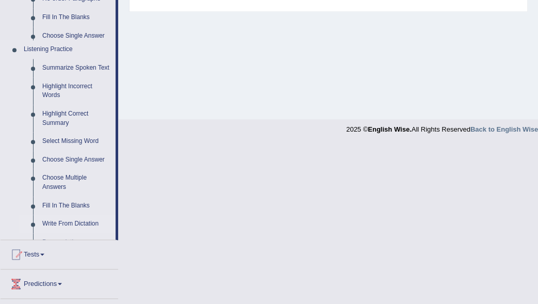
scroll to position [237, 0]
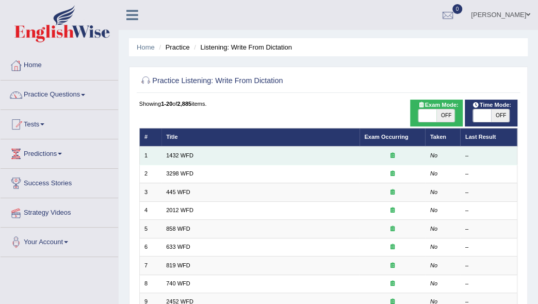
click at [198, 152] on td "1432 WFD" at bounding box center [260, 155] width 198 height 18
click at [185, 152] on link "1432 WFD" at bounding box center [179, 155] width 27 height 6
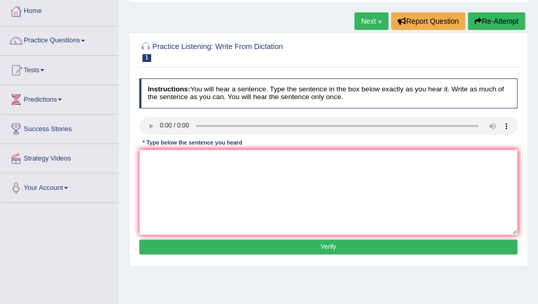
scroll to position [55, 0]
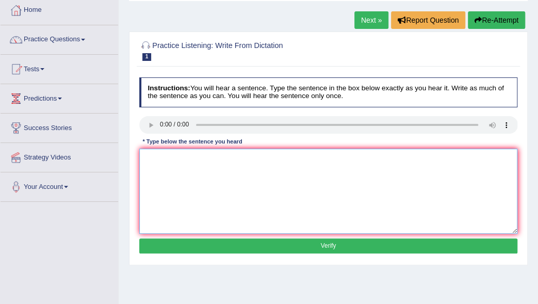
click at [150, 153] on textarea at bounding box center [328, 191] width 379 height 85
drag, startPoint x: 191, startPoint y: 156, endPoint x: 157, endPoint y: 158, distance: 34.1
click at [157, 158] on textarea "Most activities" at bounding box center [328, 191] width 379 height 85
type textarea "Most physical acti"
click at [197, 155] on textarea "Most physical acti" at bounding box center [328, 191] width 379 height 85
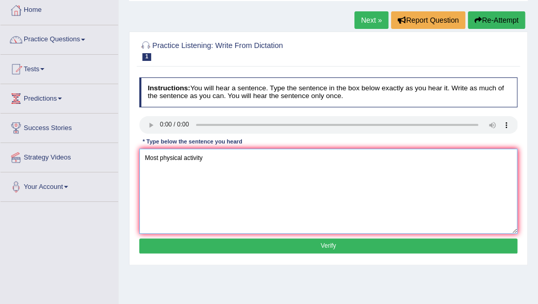
click at [220, 165] on textarea "Most physical activity" at bounding box center [328, 191] width 379 height 85
click at [210, 156] on textarea "Most physical activity" at bounding box center [328, 191] width 379 height 85
click at [230, 157] on textarea "Most physical activity is benefical" at bounding box center [328, 191] width 379 height 85
click at [243, 157] on textarea "Most physical activity is beneficial" at bounding box center [328, 191] width 379 height 85
type textarea "Most physical activity is beneficial to yourself."
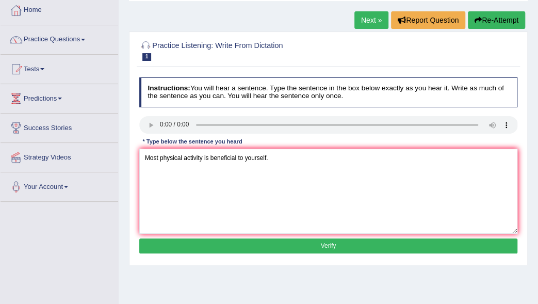
click at [252, 245] on button "Verify" at bounding box center [328, 245] width 379 height 15
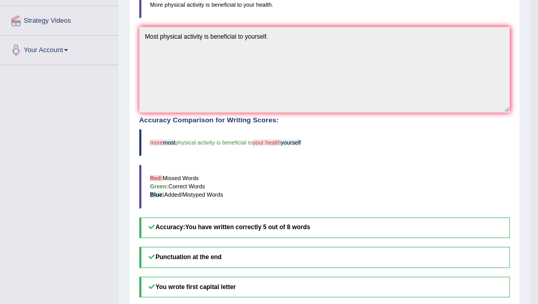
scroll to position [0, 0]
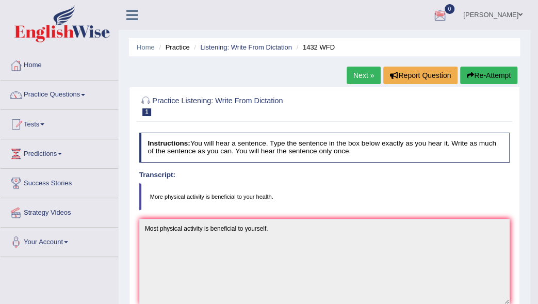
click at [365, 74] on link "Next »" at bounding box center [364, 76] width 34 height 18
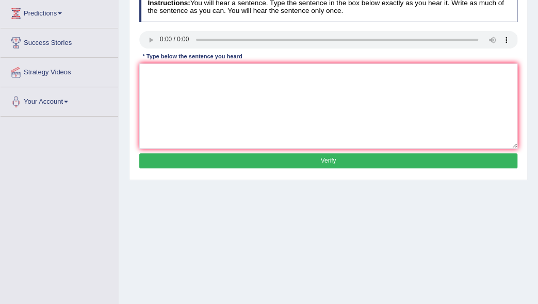
scroll to position [20, 0]
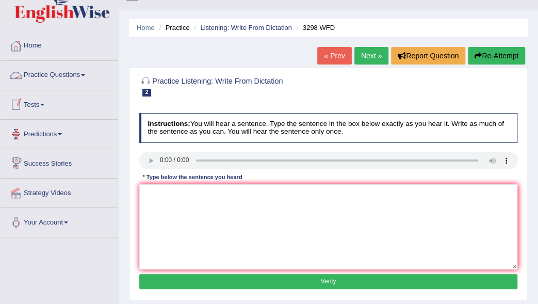
click at [84, 74] on span at bounding box center [83, 75] width 4 height 2
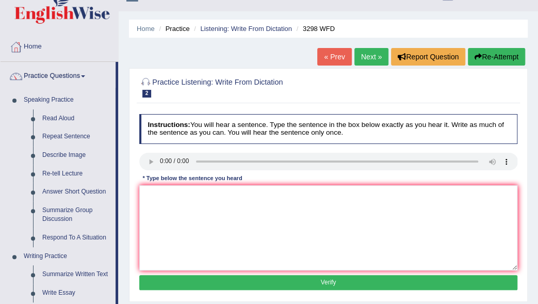
scroll to position [0, 0]
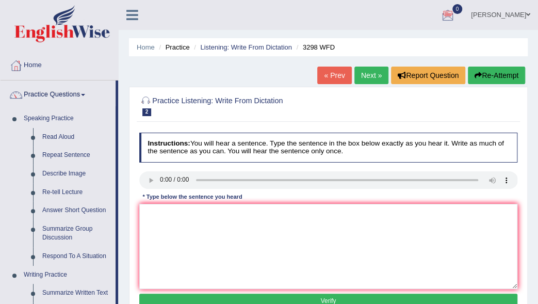
click at [517, 10] on link "Tamarisi Tinai" at bounding box center [500, 13] width 75 height 27
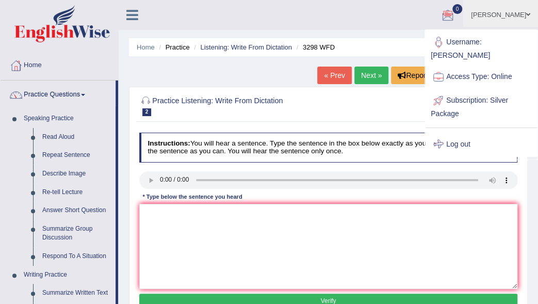
click at [463, 134] on link "Log out" at bounding box center [480, 145] width 111 height 24
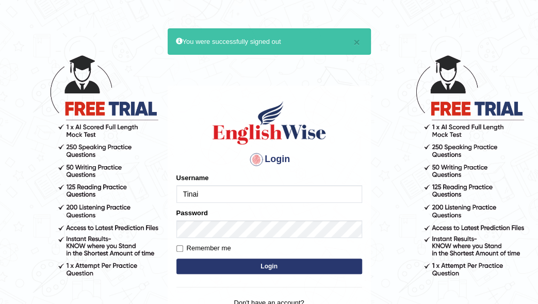
click at [221, 194] on input "Tinai" at bounding box center [269, 194] width 186 height 18
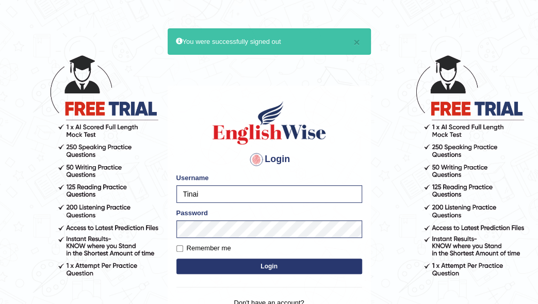
type input "Mataika"
click at [244, 262] on button "Login" at bounding box center [269, 265] width 186 height 15
